Goal: Use online tool/utility: Use online tool/utility

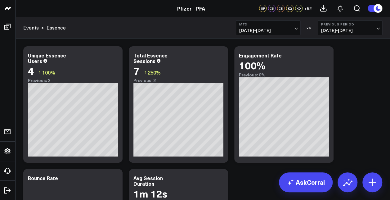
click at [331, 29] on span "[DATE] - [DATE]" at bounding box center [350, 30] width 58 height 5
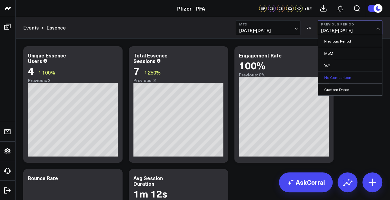
click at [337, 76] on link "No Comparison" at bounding box center [350, 77] width 64 height 12
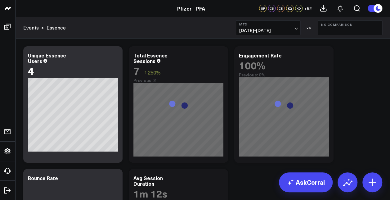
click at [258, 29] on span "[DATE] - [DATE]" at bounding box center [268, 30] width 58 height 5
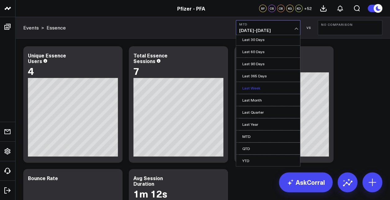
scroll to position [37, 0]
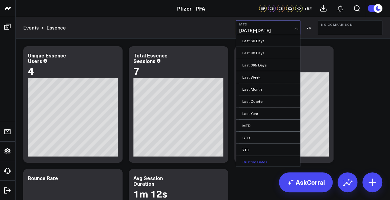
click at [259, 158] on link "Custom Dates" at bounding box center [268, 162] width 64 height 12
select select "9"
select select "2025"
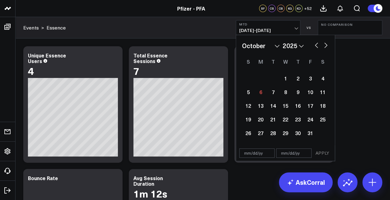
click at [267, 44] on select "January February March April May June July August September October November De…" at bounding box center [261, 45] width 38 height 9
select select "5"
select select "2025"
click at [260, 134] on div "30" at bounding box center [261, 133] width 12 height 12
type input "[DATE]"
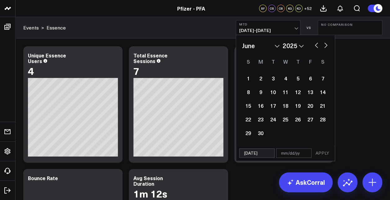
select select "5"
select select "2025"
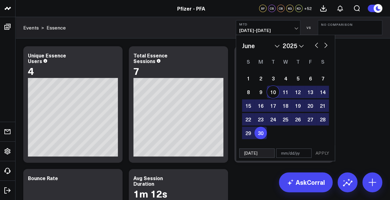
click at [325, 48] on button "button" at bounding box center [326, 44] width 6 height 7
select select "6"
select select "2025"
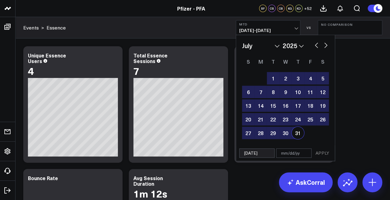
click at [299, 130] on div "31" at bounding box center [298, 133] width 12 height 12
type input "[DATE]"
select select "6"
select select "2025"
click at [321, 152] on button "APPLY" at bounding box center [322, 152] width 19 height 9
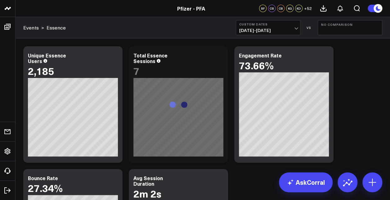
click at [288, 26] on button "Custom Dates [DATE] - [DATE]" at bounding box center [268, 27] width 65 height 15
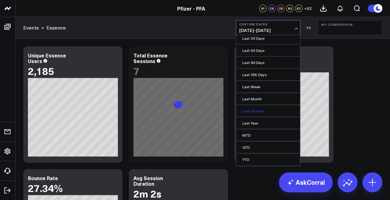
scroll to position [37, 0]
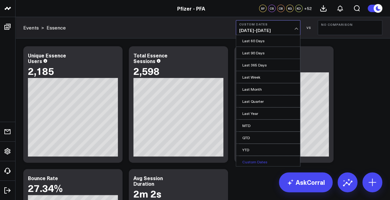
click at [256, 158] on link "Custom Dates" at bounding box center [268, 162] width 64 height 12
select select "9"
select select "2025"
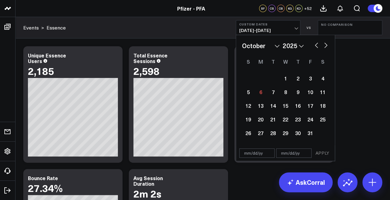
click at [270, 45] on select "January February March April May June July August September October November De…" at bounding box center [261, 45] width 38 height 9
select select "5"
select select "2025"
click at [263, 134] on div "30" at bounding box center [261, 133] width 12 height 12
type input "[DATE]"
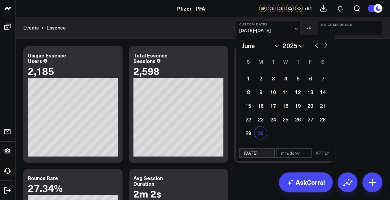
select select "5"
select select "2025"
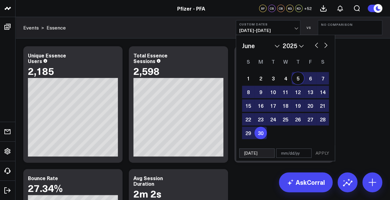
click at [325, 46] on button "button" at bounding box center [326, 44] width 6 height 7
select select "6"
select select "2025"
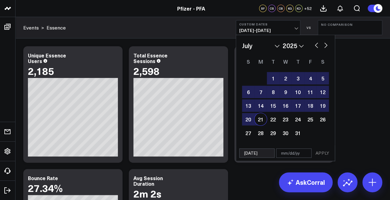
click at [257, 121] on div "21" at bounding box center [261, 119] width 12 height 12
type input "[DATE]"
select select "6"
select select "2025"
click at [317, 151] on button "APPLY" at bounding box center [322, 152] width 19 height 9
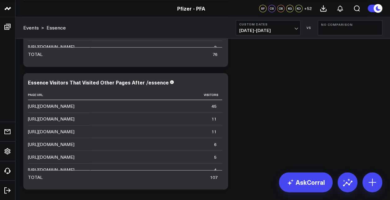
scroll to position [1737, 0]
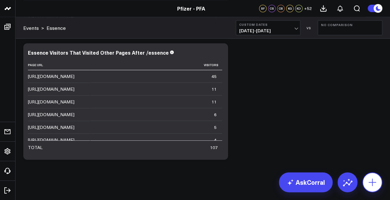
click at [367, 189] on button at bounding box center [373, 182] width 20 height 20
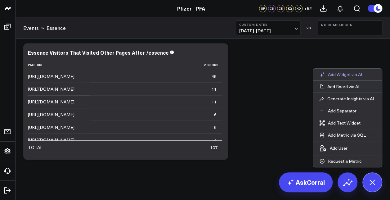
click at [340, 74] on p "Add Widget via AI" at bounding box center [345, 75] width 34 height 6
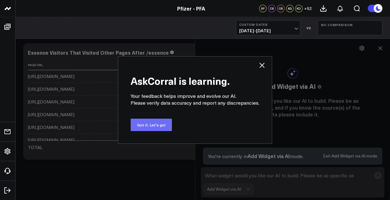
click at [150, 128] on button "Got it. Let's go!" at bounding box center [151, 125] width 41 height 12
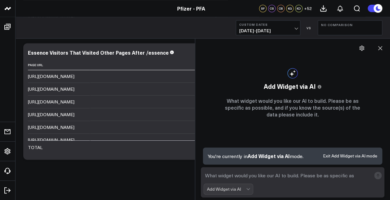
click at [240, 177] on textarea at bounding box center [288, 175] width 168 height 11
type textarea "Essence page number of repeat visitors"
click at [375, 175] on rect "submit" at bounding box center [377, 175] width 7 height 7
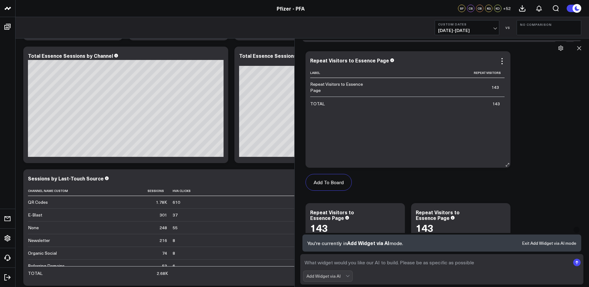
scroll to position [206, 0]
